Goal: Information Seeking & Learning: Learn about a topic

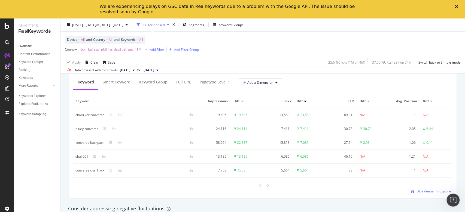
scroll to position [496, 0]
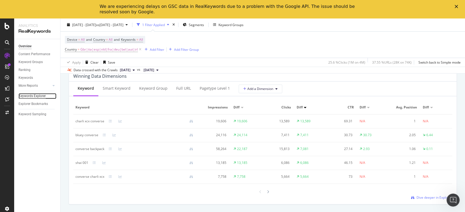
click at [36, 94] on div "Keywords Explorer" at bounding box center [32, 96] width 27 height 6
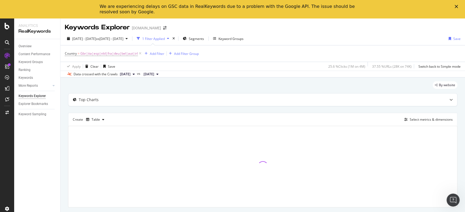
click at [457, 7] on icon "Close" at bounding box center [456, 6] width 3 height 3
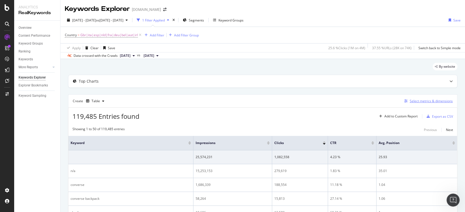
click at [422, 104] on button "Select metrics & dimensions" at bounding box center [427, 101] width 51 height 7
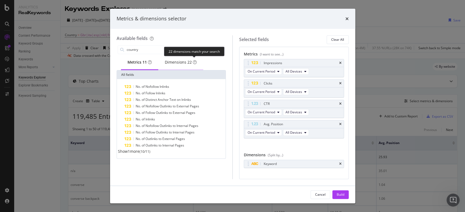
type input "country"
click at [195, 59] on div "Dimensions 22" at bounding box center [180, 62] width 45 height 15
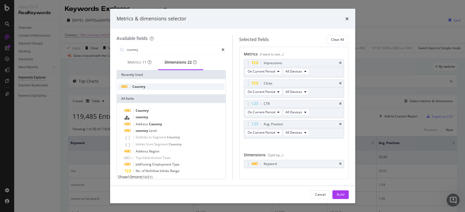
click at [156, 86] on div "Country" at bounding box center [171, 87] width 107 height 7
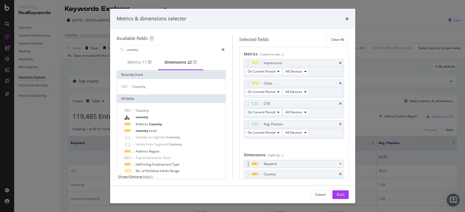
click at [339, 163] on icon "times" at bounding box center [340, 164] width 2 height 3
click at [336, 194] on button "Build" at bounding box center [340, 195] width 16 height 9
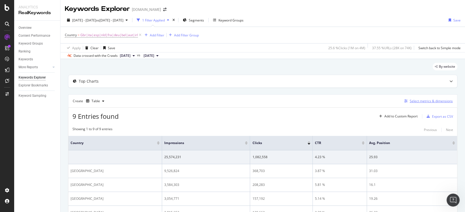
click at [439, 101] on div "Select metrics & dimensions" at bounding box center [431, 101] width 43 height 5
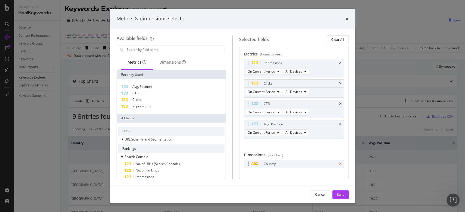
click at [339, 163] on icon "times" at bounding box center [340, 164] width 2 height 3
click at [165, 51] on input "modal" at bounding box center [175, 50] width 99 height 8
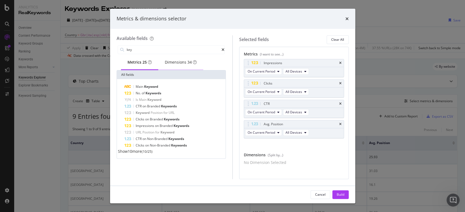
click at [183, 65] on div "Dimensions 34" at bounding box center [181, 62] width 32 height 5
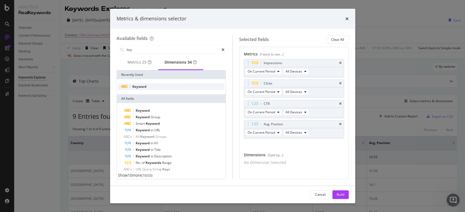
click at [174, 87] on div "Keyword" at bounding box center [171, 87] width 107 height 7
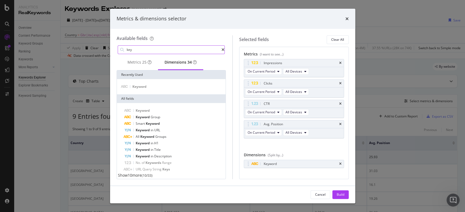
click at [174, 51] on input "key" at bounding box center [174, 50] width 96 height 8
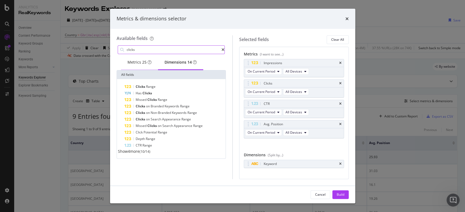
type input "clicks"
click at [136, 60] on div "Metrics 25" at bounding box center [139, 62] width 24 height 5
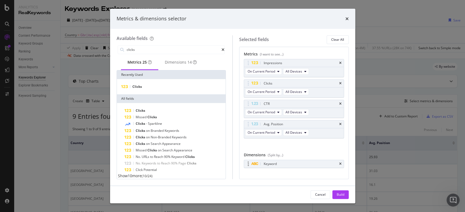
click at [248, 163] on icon "modal" at bounding box center [248, 164] width 1 height 5
click at [162, 82] on div "Clicks" at bounding box center [171, 86] width 109 height 15
click at [162, 83] on div "Clicks" at bounding box center [171, 86] width 109 height 15
click at [163, 84] on div "Clicks" at bounding box center [171, 86] width 109 height 15
click at [165, 93] on div "Clicks" at bounding box center [171, 86] width 109 height 15
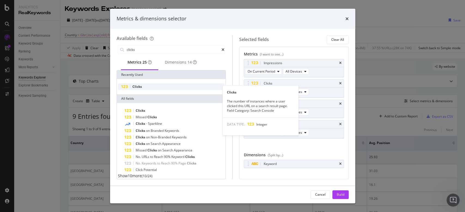
click at [170, 90] on div "Clicks" at bounding box center [171, 87] width 107 height 7
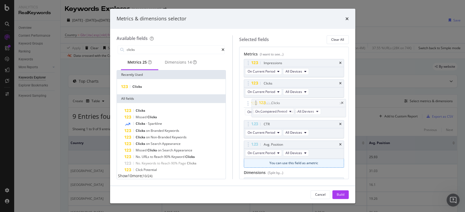
drag, startPoint x: 250, startPoint y: 144, endPoint x: 257, endPoint y: 102, distance: 42.1
click at [257, 102] on body "Analytics RealKeywords Overview Content Performance Keyword Groups Ranking Keyw…" at bounding box center [232, 106] width 465 height 212
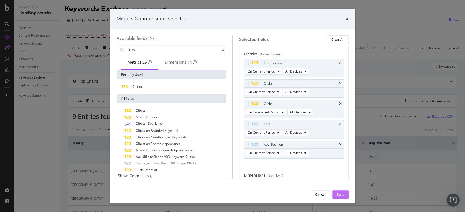
click at [346, 196] on button "Build" at bounding box center [340, 195] width 16 height 9
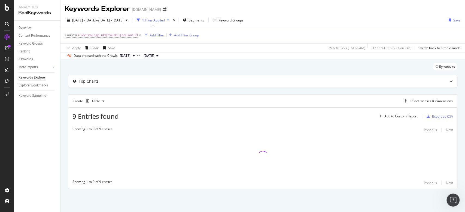
click at [157, 33] on div "Add Filter" at bounding box center [157, 35] width 14 height 5
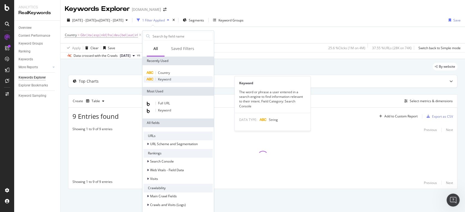
click at [169, 78] on span "Keyword" at bounding box center [164, 79] width 13 height 5
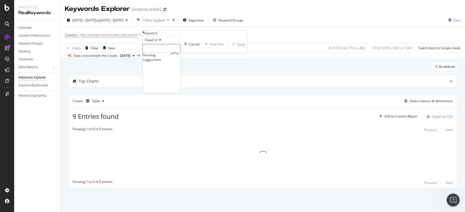
click at [180, 53] on input "text" at bounding box center [162, 48] width 38 height 8
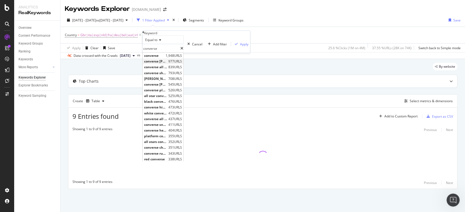
click at [167, 64] on span "converse [PERSON_NAME]" at bounding box center [155, 61] width 23 height 5
type input "converse [PERSON_NAME]"
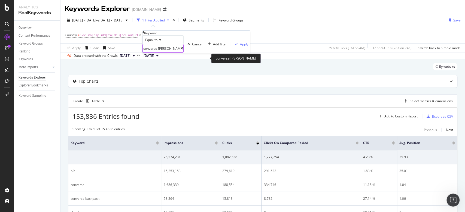
click at [180, 53] on input "converse [PERSON_NAME]" at bounding box center [162, 48] width 38 height 8
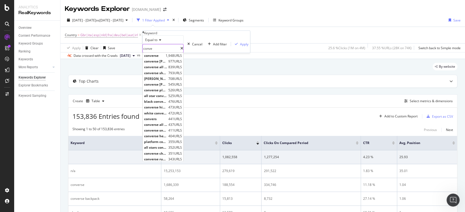
type input "conver"
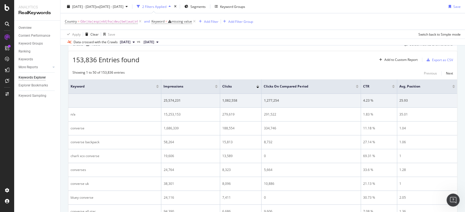
scroll to position [58, 0]
click at [126, 22] on span "Gbr|ita|esp|nld|fra|deu|bel|aut|irl" at bounding box center [108, 22] width 57 height 8
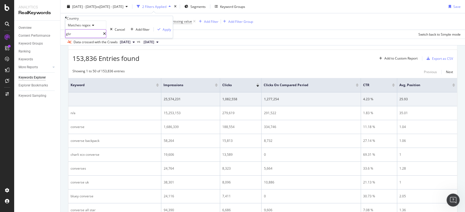
type input "gbr"
click at [163, 32] on div "Apply" at bounding box center [167, 29] width 8 height 5
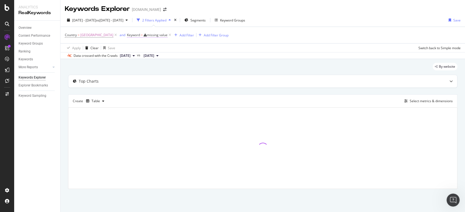
click at [148, 34] on div "missing value" at bounding box center [157, 35] width 21 height 5
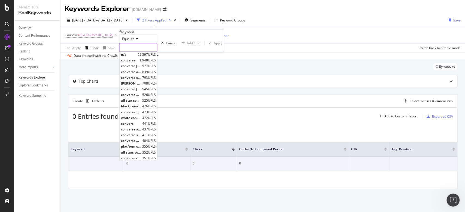
click at [147, 52] on input "text" at bounding box center [138, 48] width 38 height 8
click at [205, 44] on div "Apply Clear Save Switch back to Simple mode" at bounding box center [262, 47] width 405 height 9
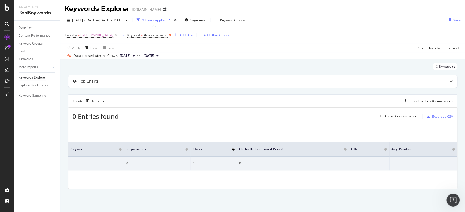
click at [168, 34] on icon at bounding box center [170, 34] width 5 height 5
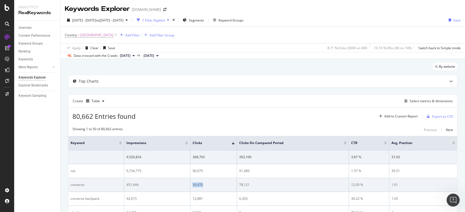
drag, startPoint x: 207, startPoint y: 185, endPoint x: 192, endPoint y: 183, distance: 15.6
click at [192, 183] on td "54,470" at bounding box center [213, 185] width 47 height 14
copy div "54,470"
drag, startPoint x: 253, startPoint y: 186, endPoint x: 237, endPoint y: 186, distance: 15.5
click at [237, 186] on td "78,121" at bounding box center [293, 185] width 112 height 14
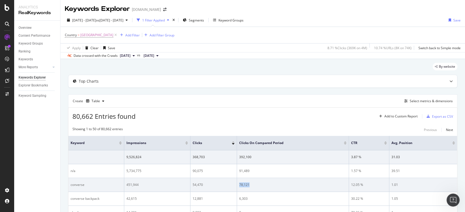
copy div "78,121"
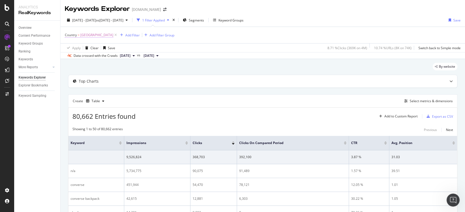
click at [97, 34] on span "[GEOGRAPHIC_DATA]" at bounding box center [96, 35] width 33 height 8
click at [102, 52] on input "gbr" at bounding box center [84, 48] width 38 height 8
type input "fra"
click at [163, 45] on div "Apply" at bounding box center [167, 43] width 8 height 5
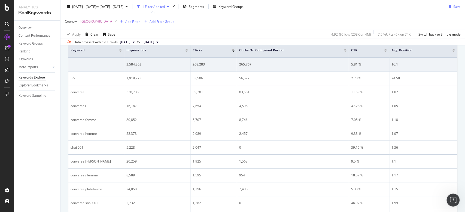
scroll to position [93, 0]
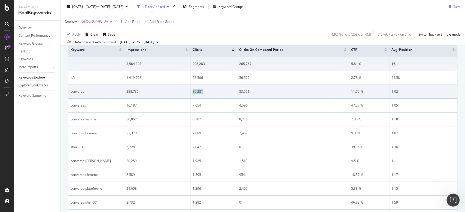
drag, startPoint x: 212, startPoint y: 91, endPoint x: 192, endPoint y: 90, distance: 20.2
click at [192, 90] on td "39,281" at bounding box center [213, 92] width 47 height 14
copy div "39,281"
drag, startPoint x: 253, startPoint y: 93, endPoint x: 238, endPoint y: 91, distance: 15.4
click at [238, 91] on td "83,561" at bounding box center [293, 92] width 112 height 14
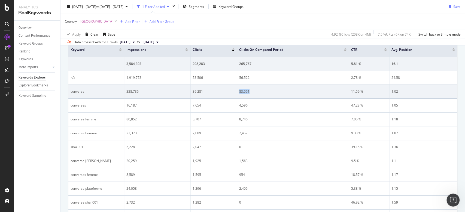
copy div "83,561"
